Goal: Navigation & Orientation: Go to known website

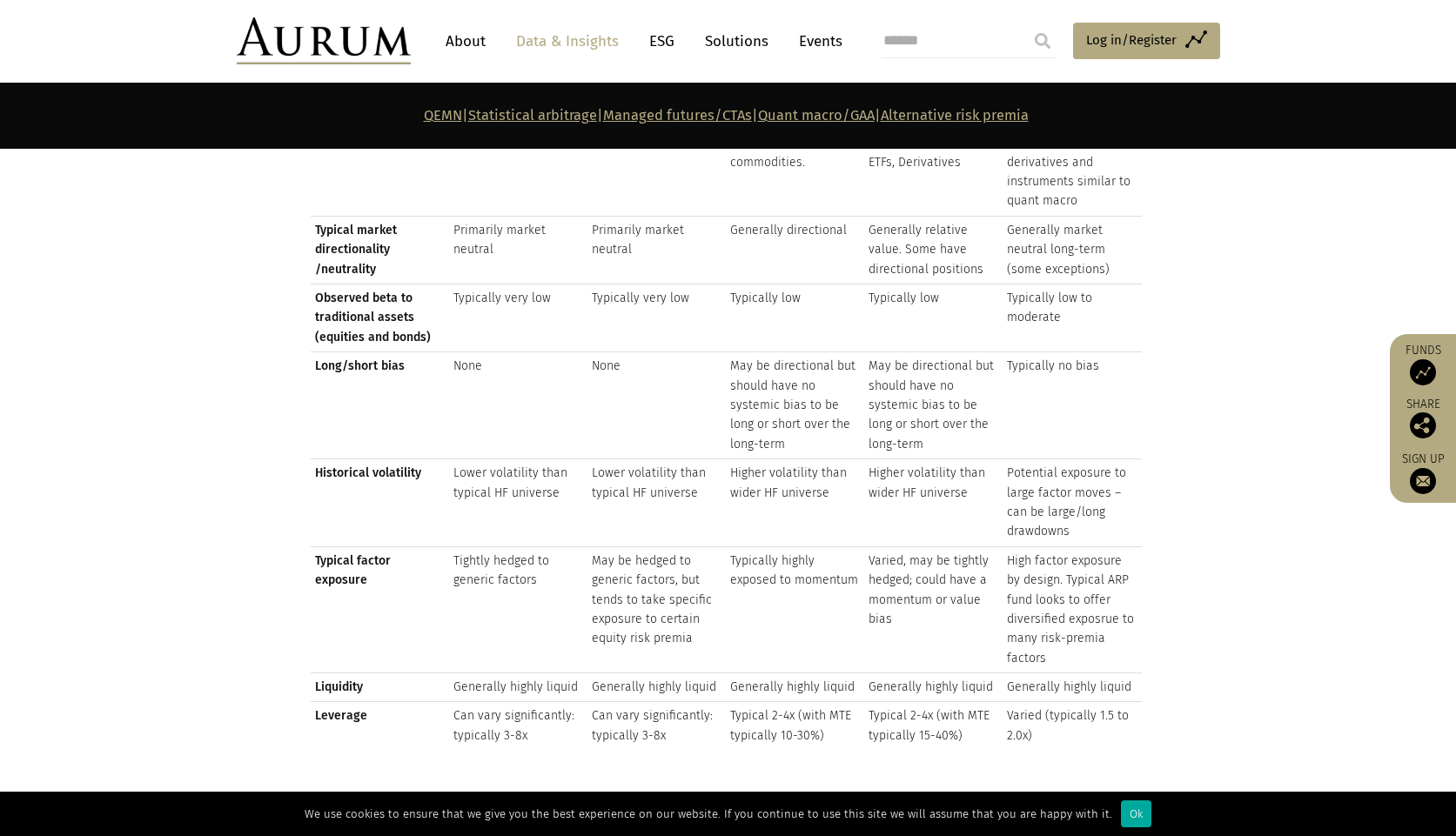
scroll to position [2135, 0]
click at [969, 497] on td "Higher volatility than wider HF universe" at bounding box center [933, 502] width 138 height 88
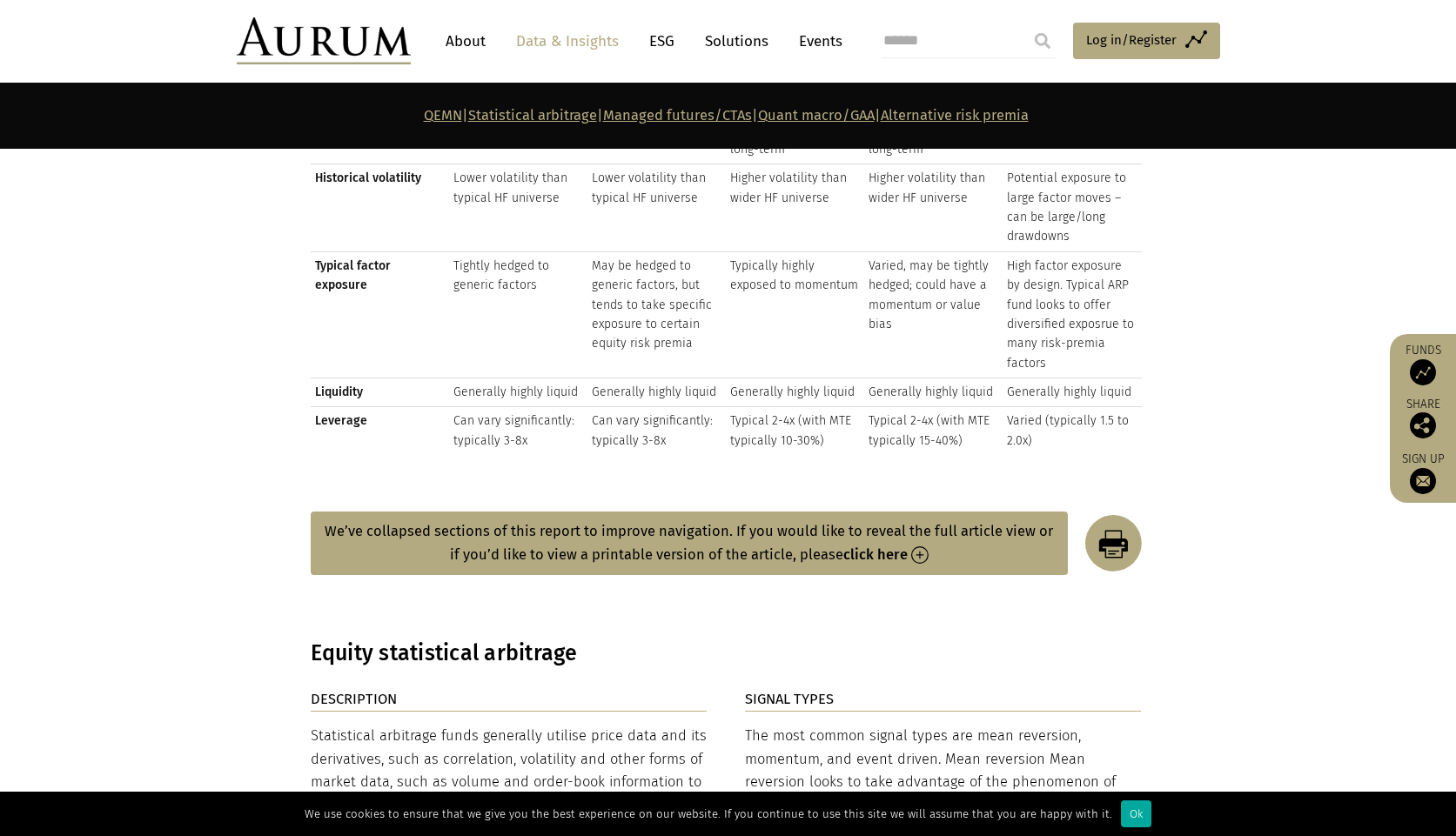
scroll to position [2025, 0]
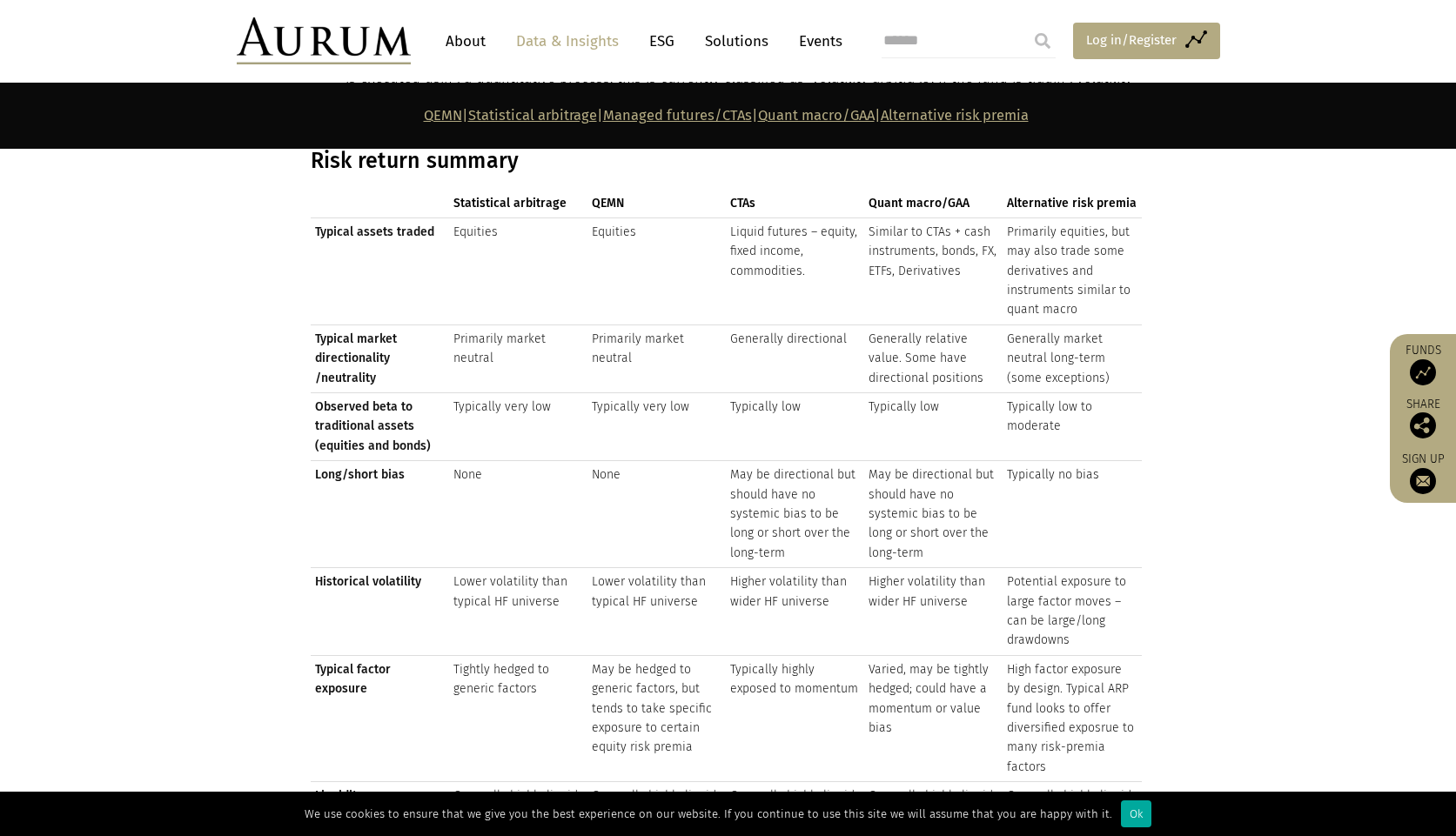
click at [1115, 44] on span "Log in/Register" at bounding box center [1131, 40] width 90 height 21
click at [377, 39] on img at bounding box center [323, 41] width 174 height 47
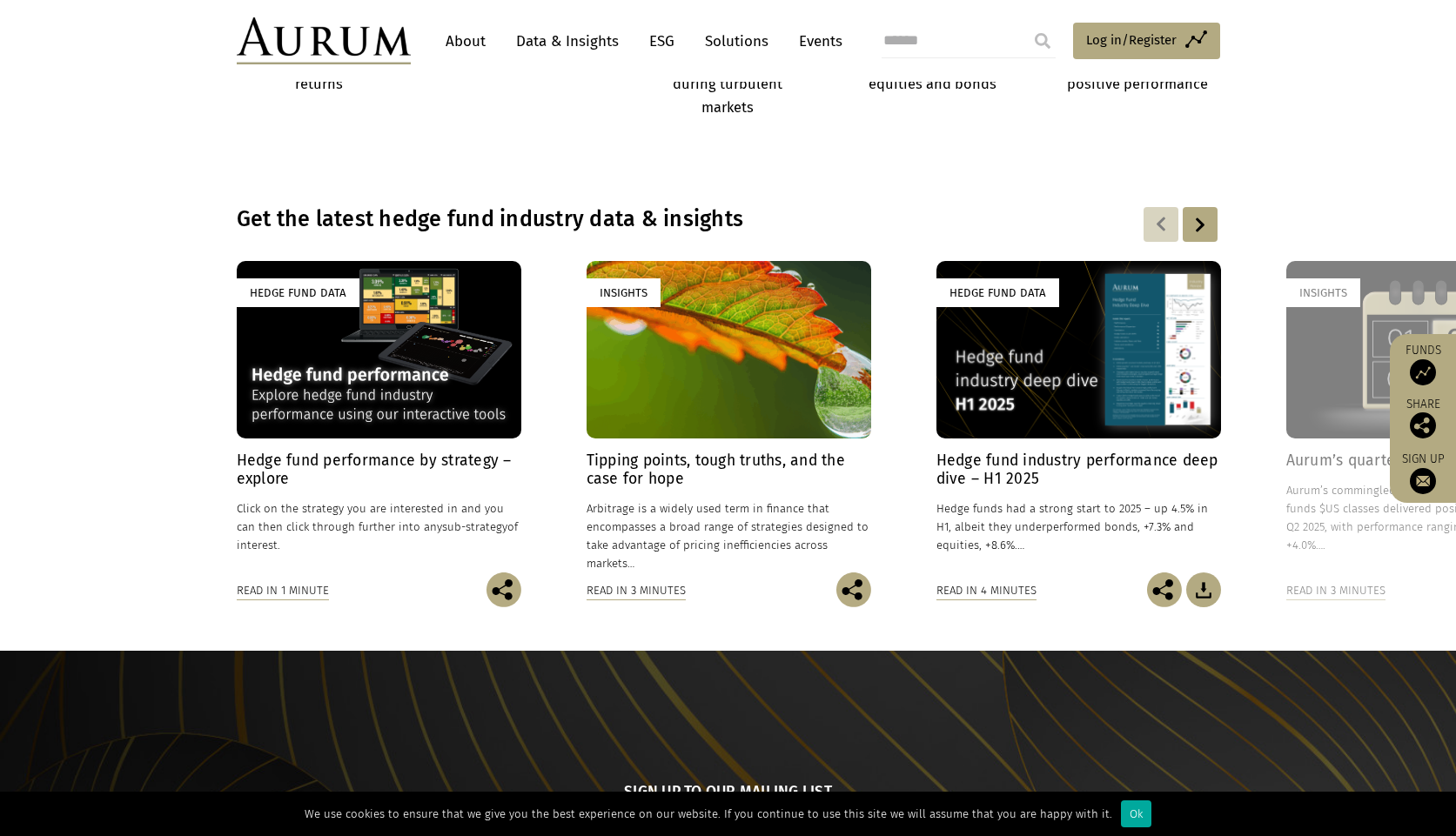
scroll to position [1144, 0]
